Goal: Find specific page/section: Find specific page/section

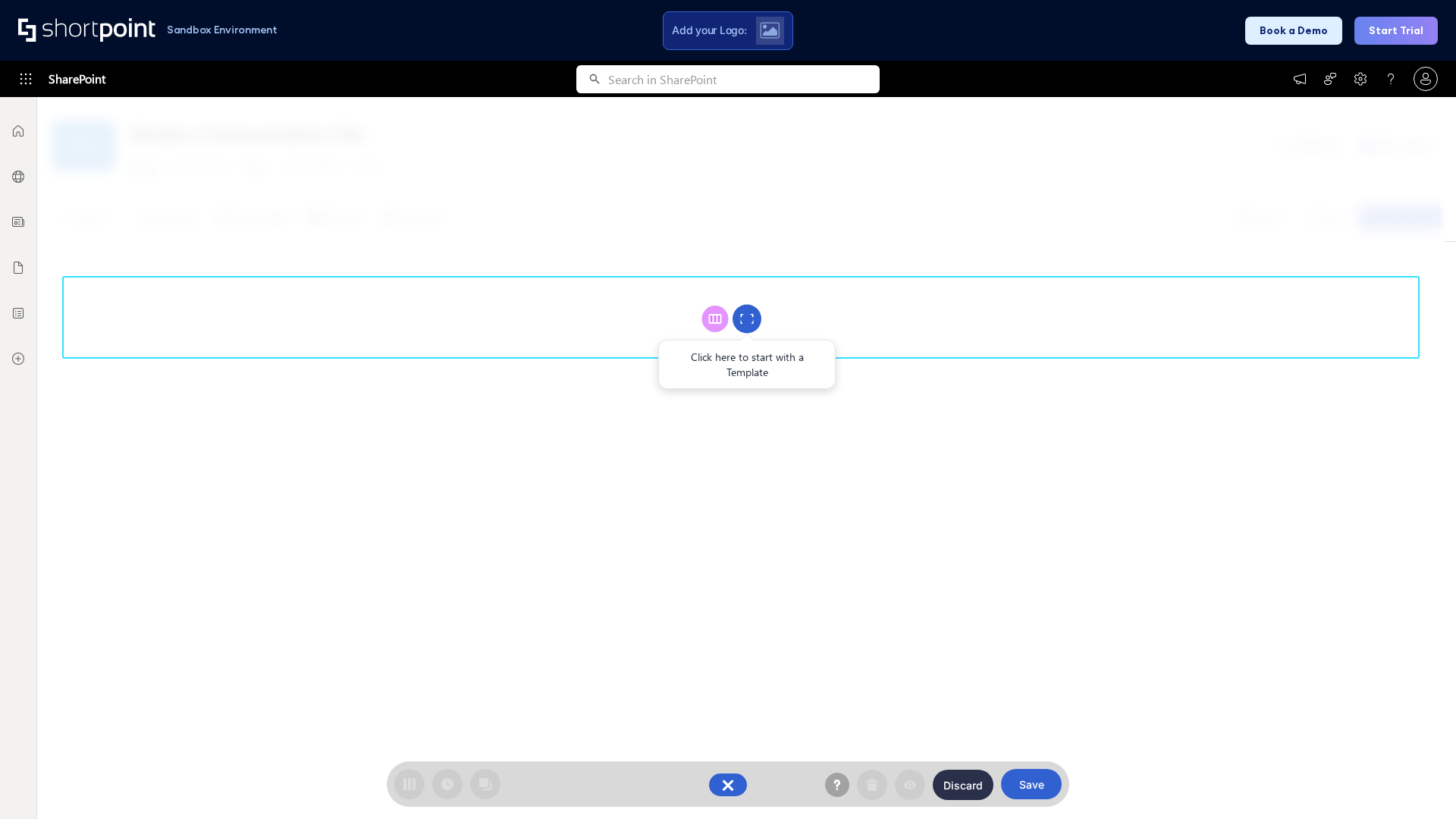
click at [747, 318] on circle at bounding box center [746, 319] width 29 height 29
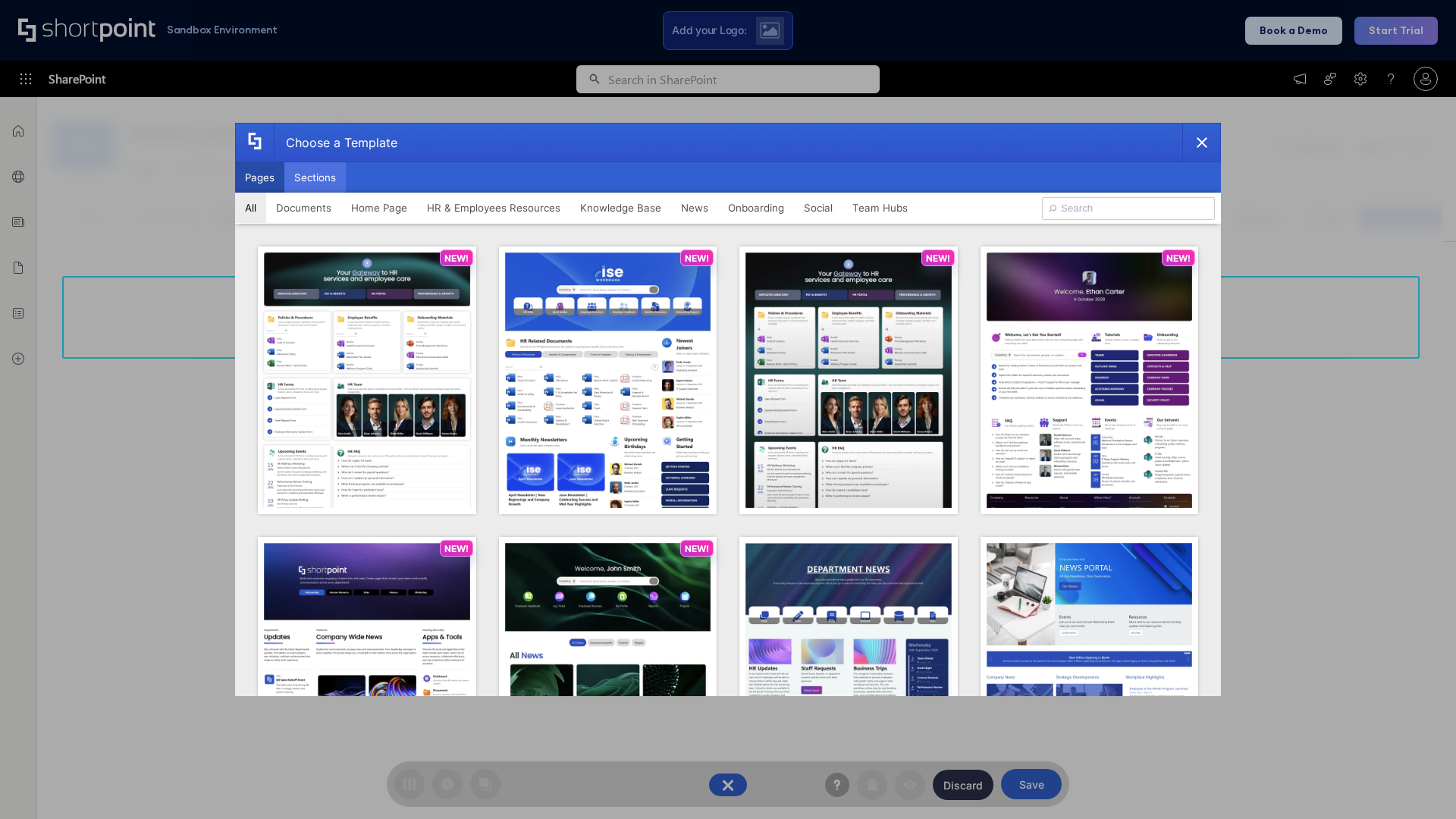
click at [314, 177] on button "Sections" at bounding box center [315, 177] width 61 height 31
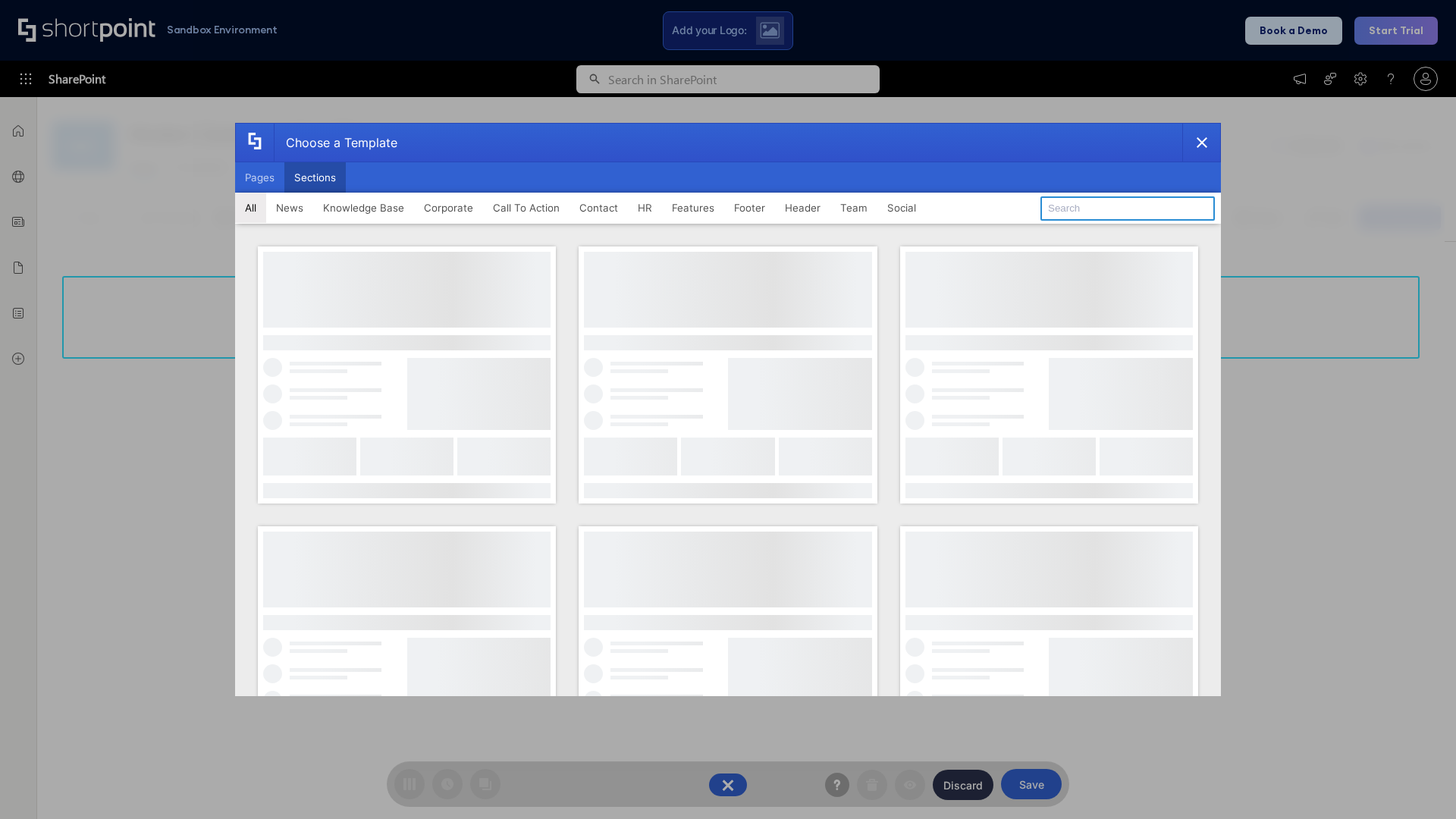
type input "Events"
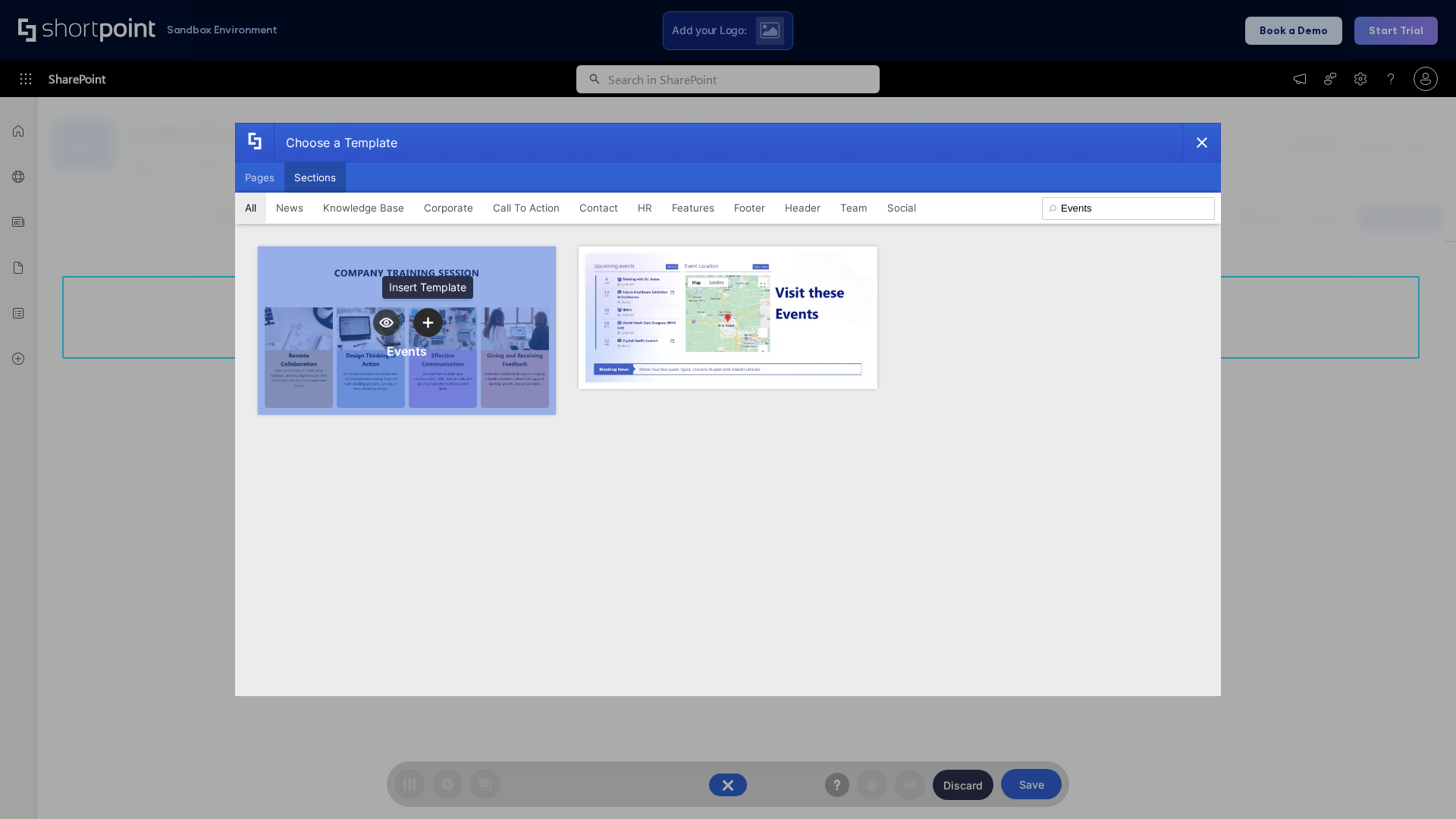
click at [428, 323] on icon "template selector" at bounding box center [427, 323] width 10 height 10
